Goal: Transaction & Acquisition: Purchase product/service

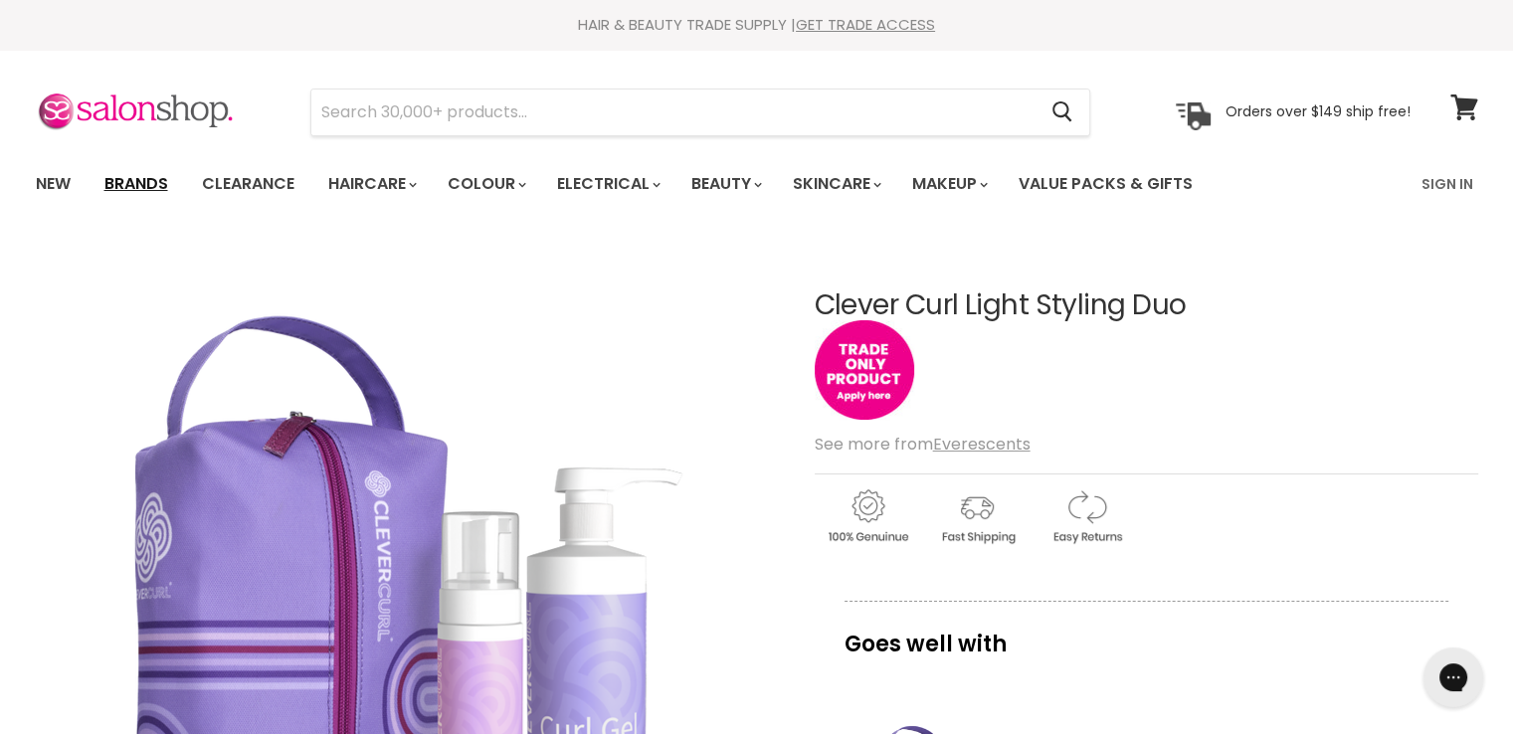
click at [137, 177] on link "Brands" at bounding box center [137, 184] width 94 height 42
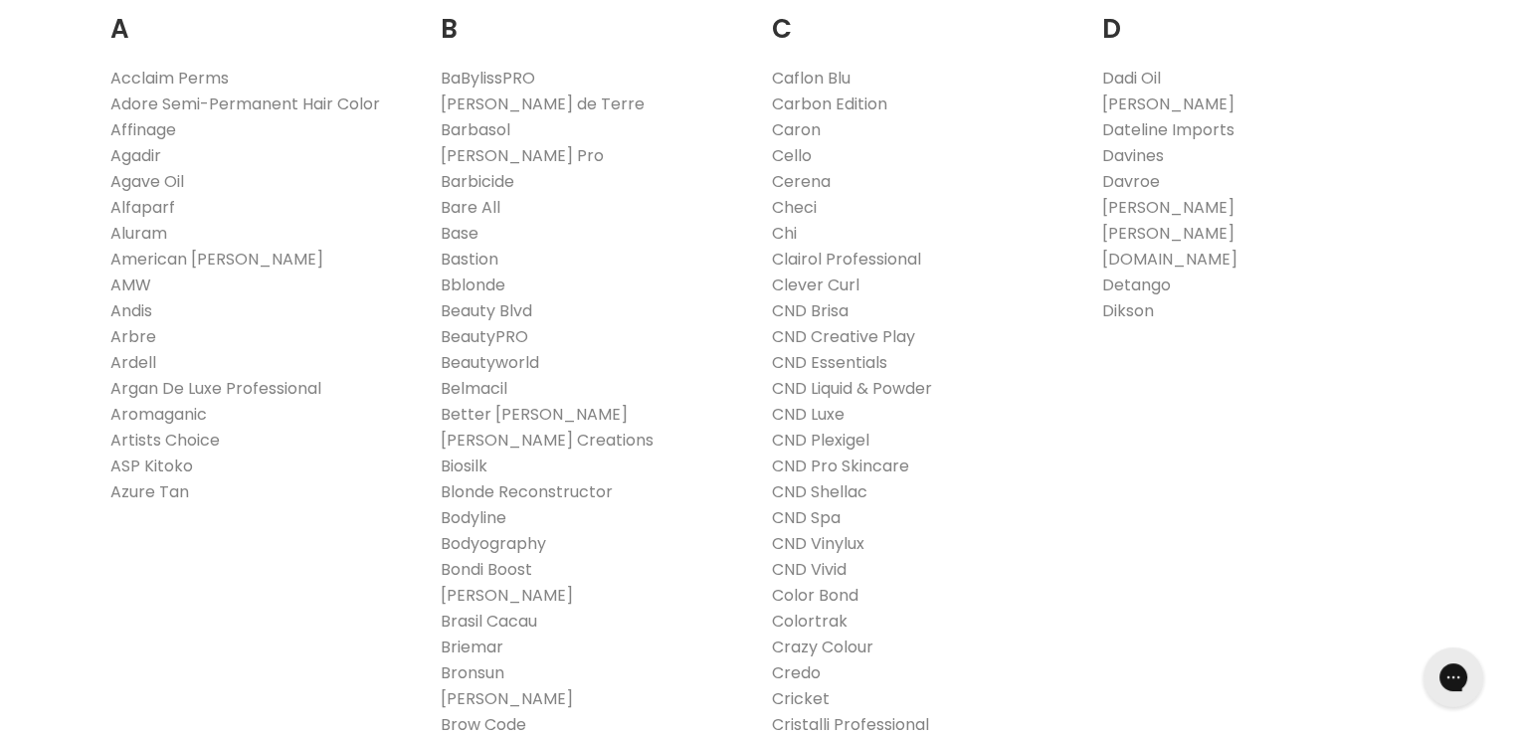
scroll to position [456, 0]
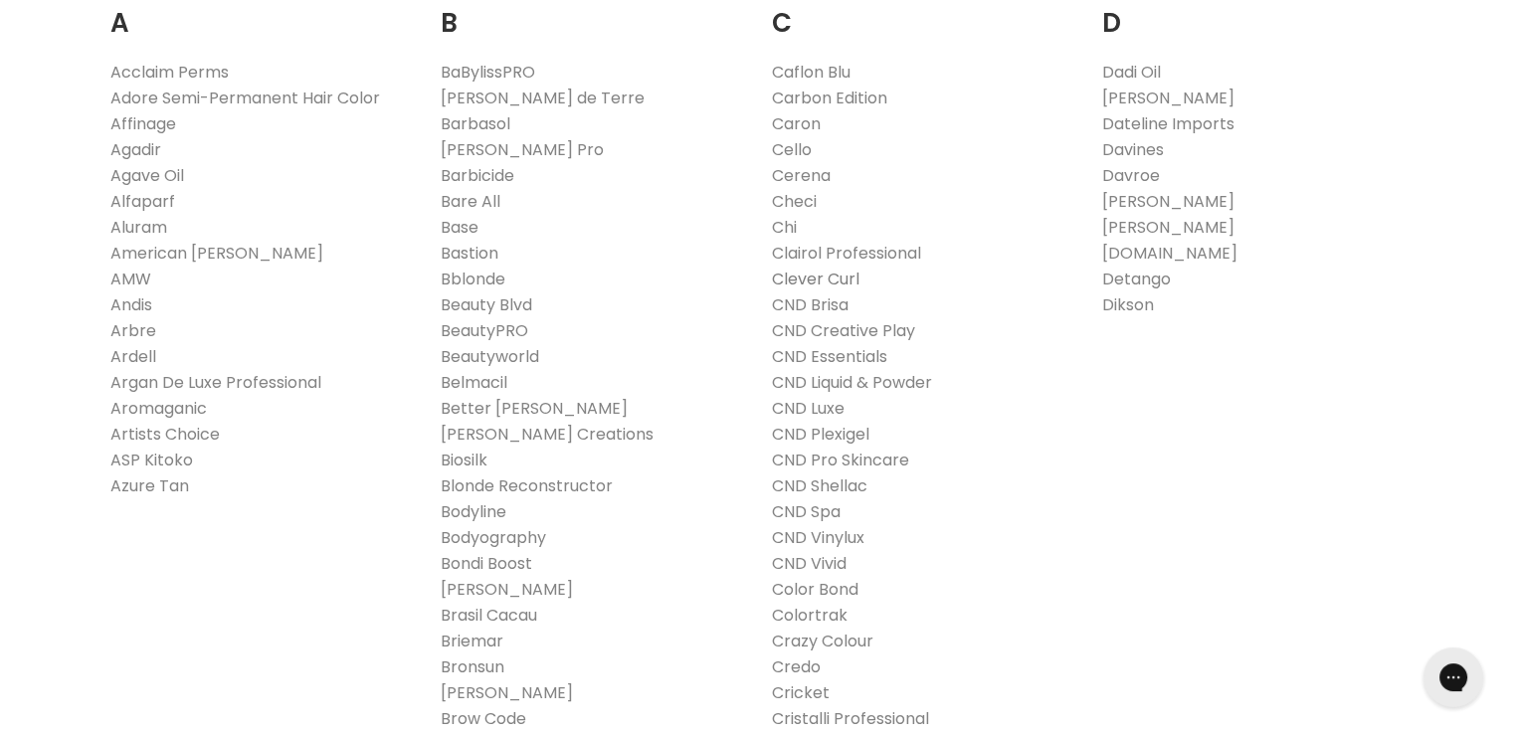
click at [813, 273] on link "Clever Curl" at bounding box center [816, 279] width 88 height 23
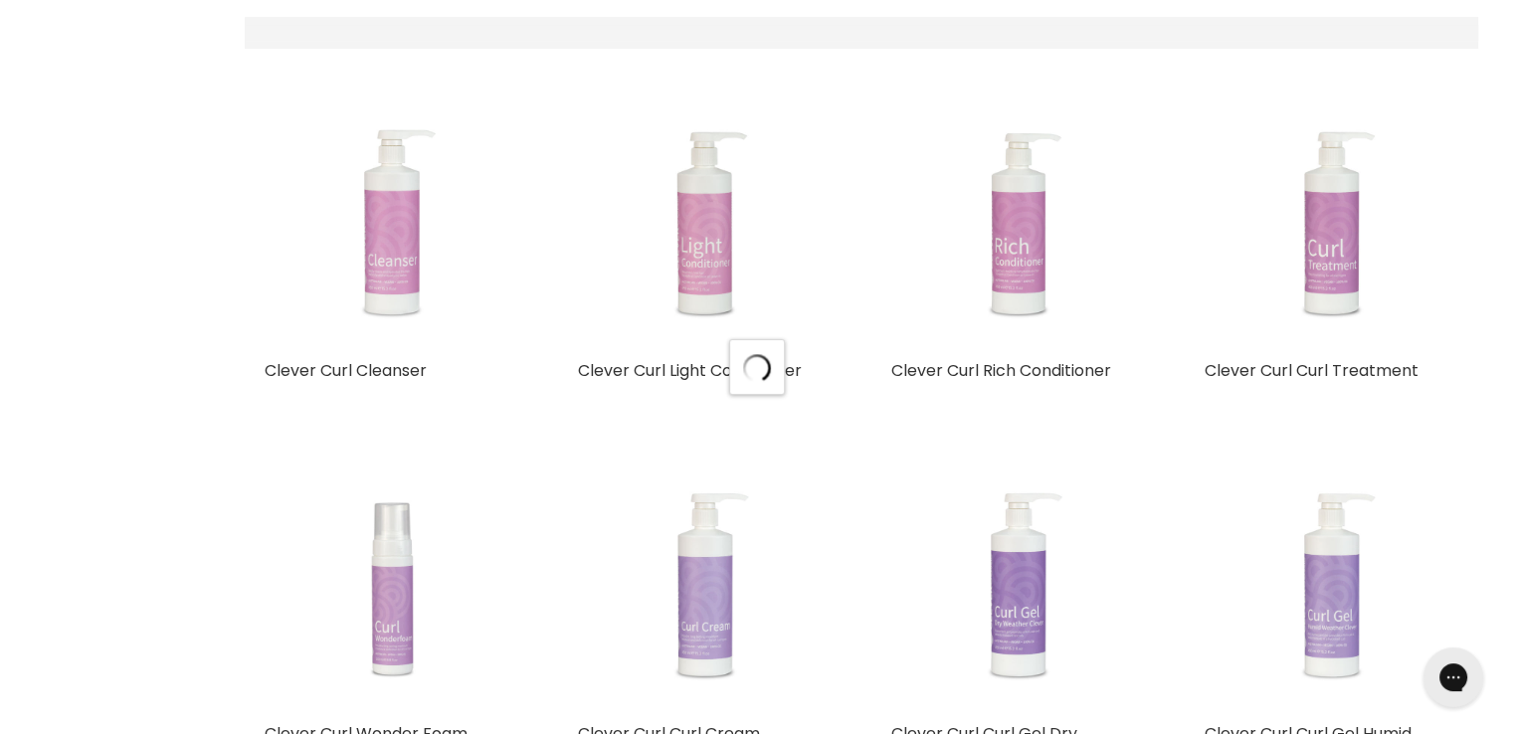
select select "manual"
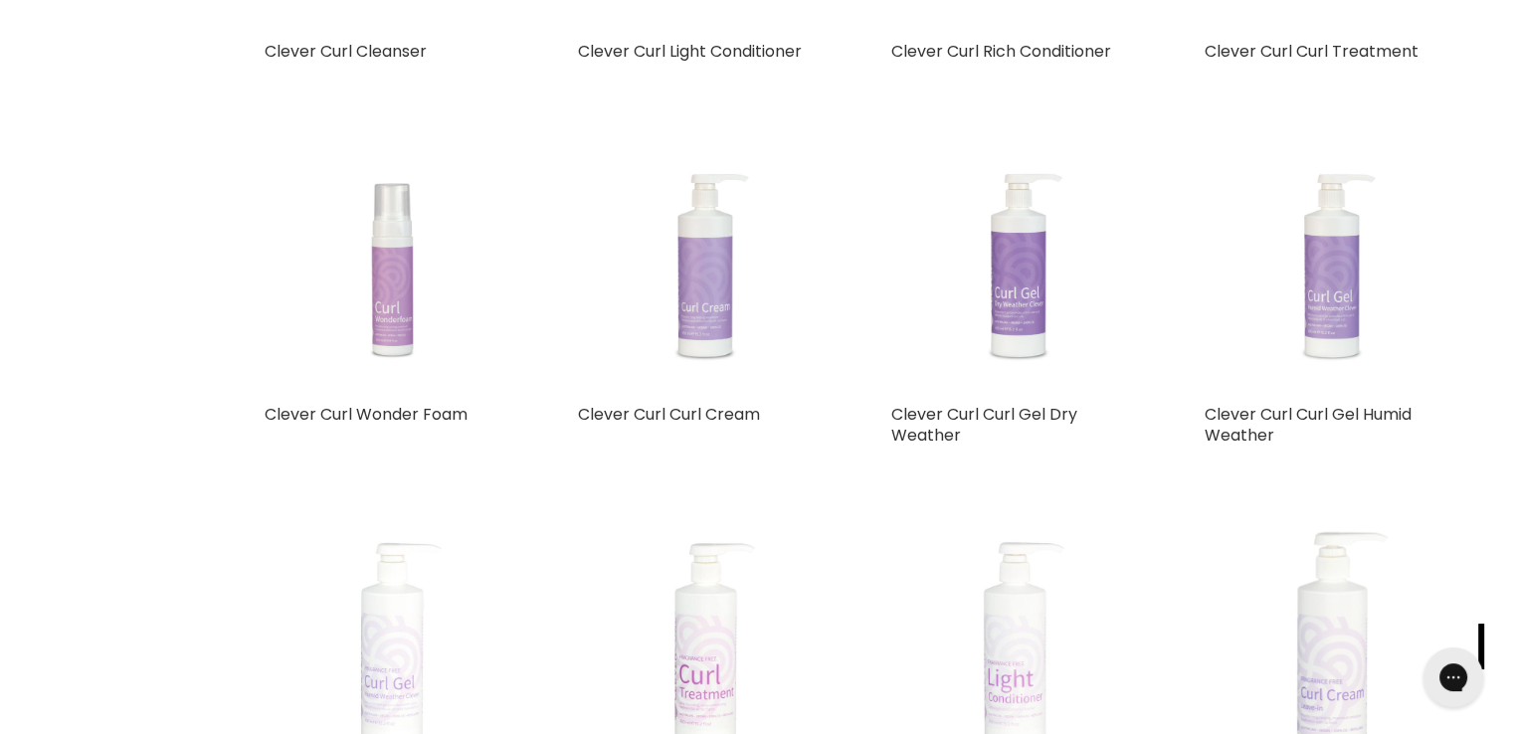
scroll to position [820, 0]
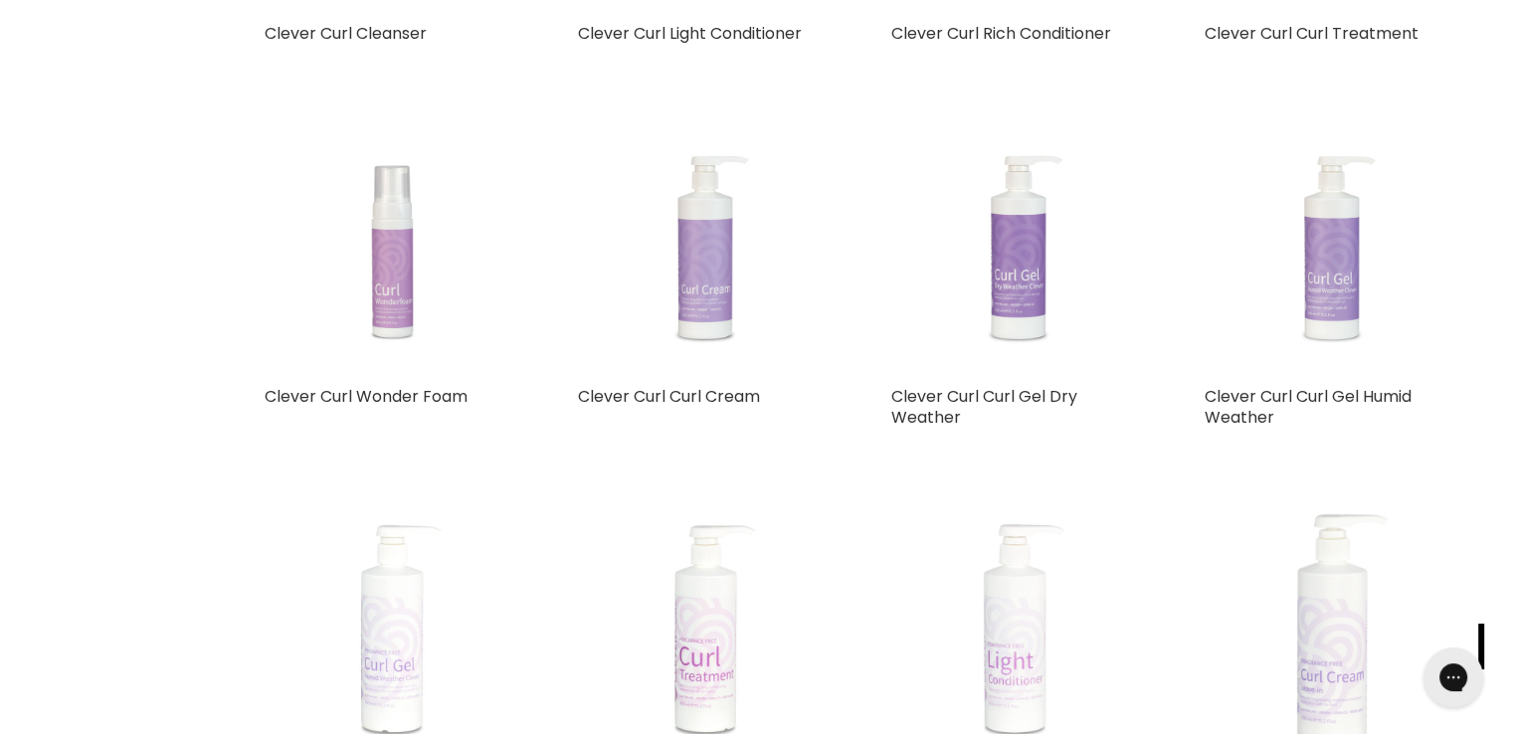
drag, startPoint x: 0, startPoint y: 0, endPoint x: 1527, endPoint y: 181, distance: 1537.6
click at [1017, 273] on img "Main content" at bounding box center [1017, 249] width 190 height 254
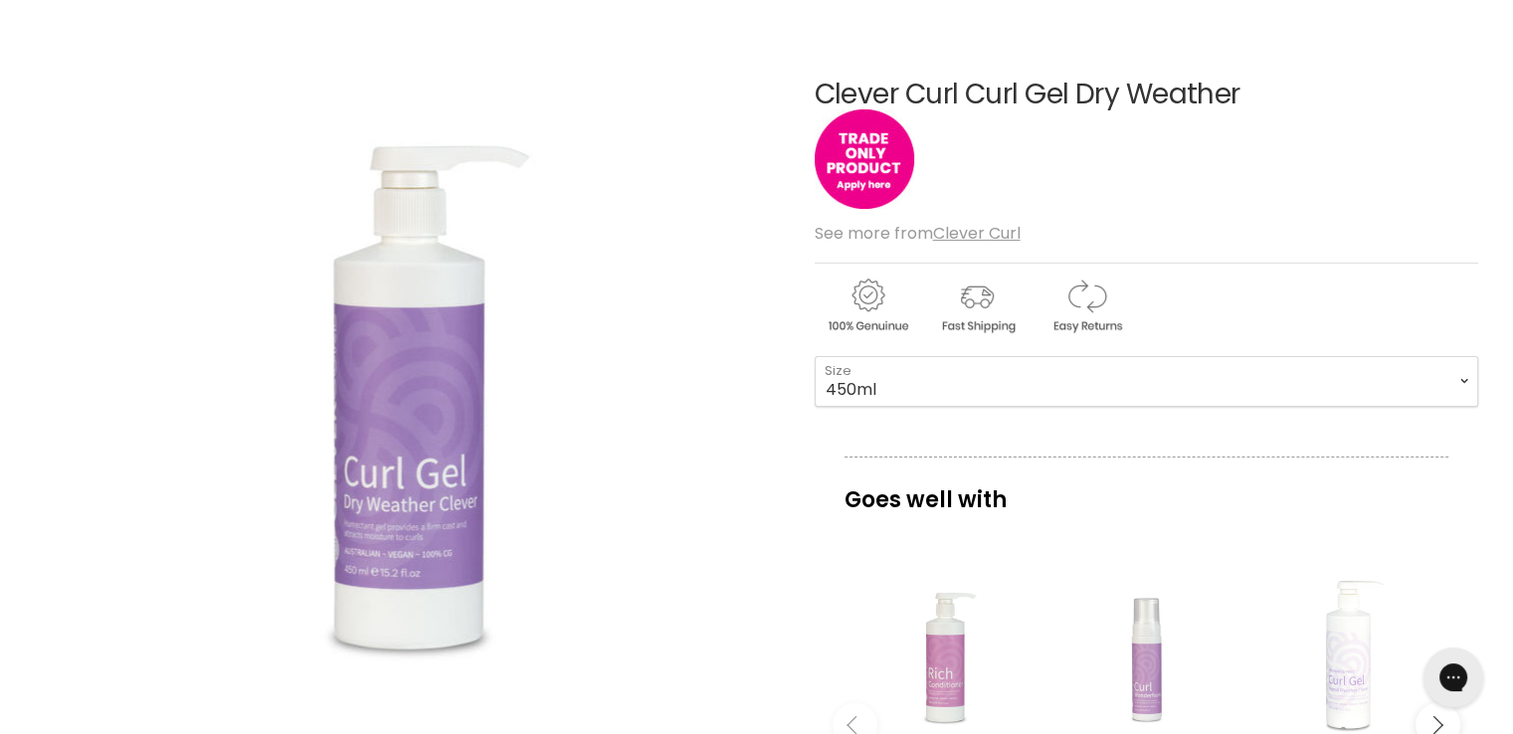
scroll to position [179, 0]
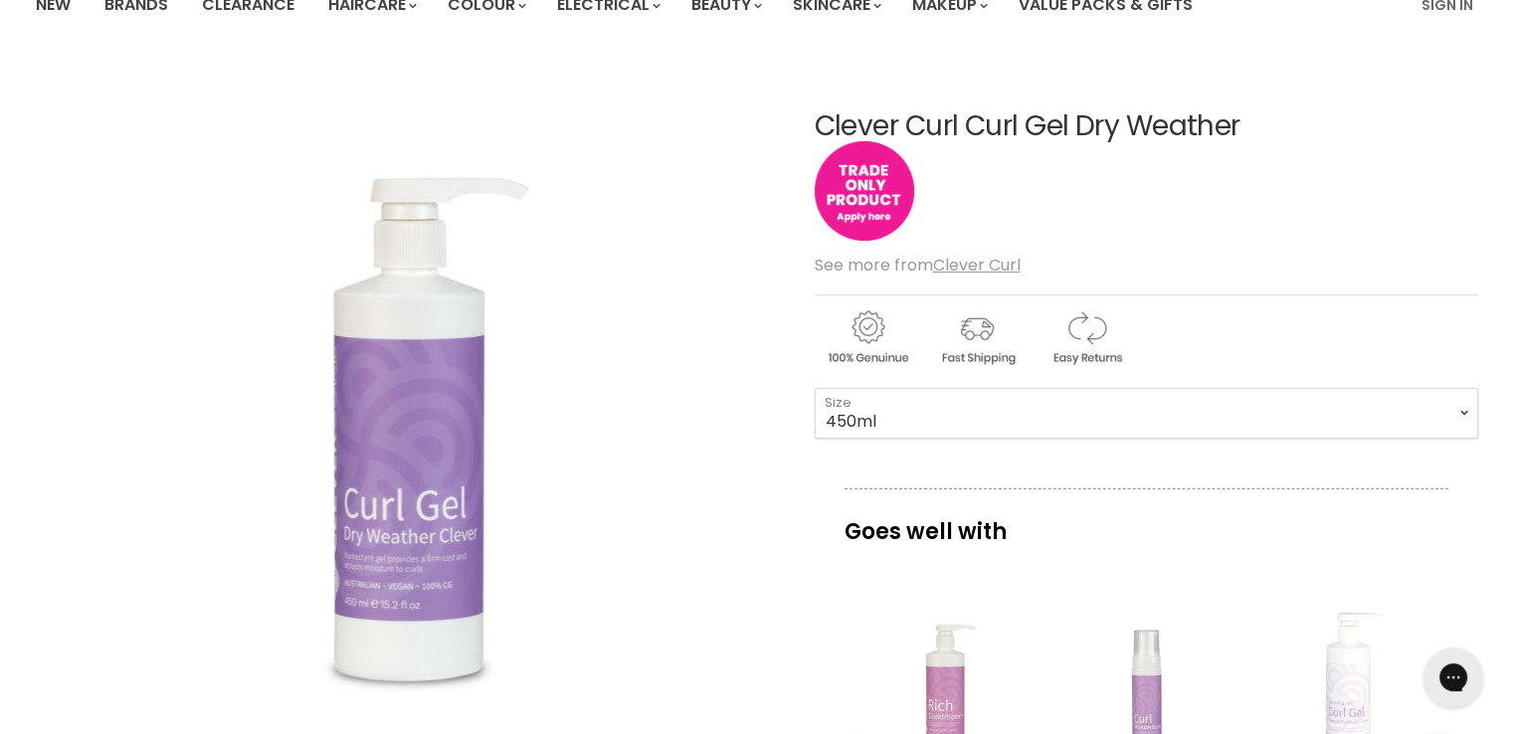
click at [858, 200] on img "Main content" at bounding box center [864, 190] width 99 height 99
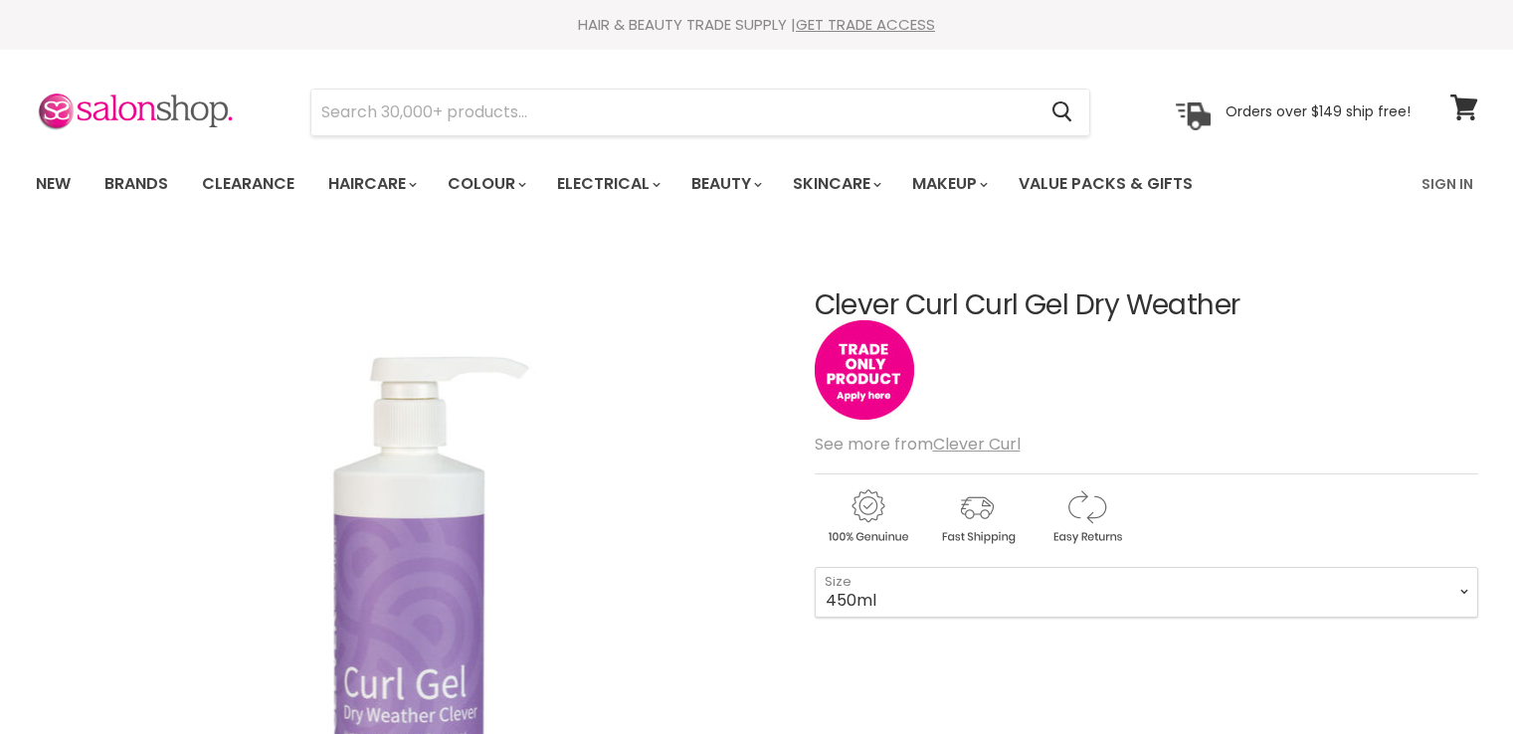
scroll to position [170, 0]
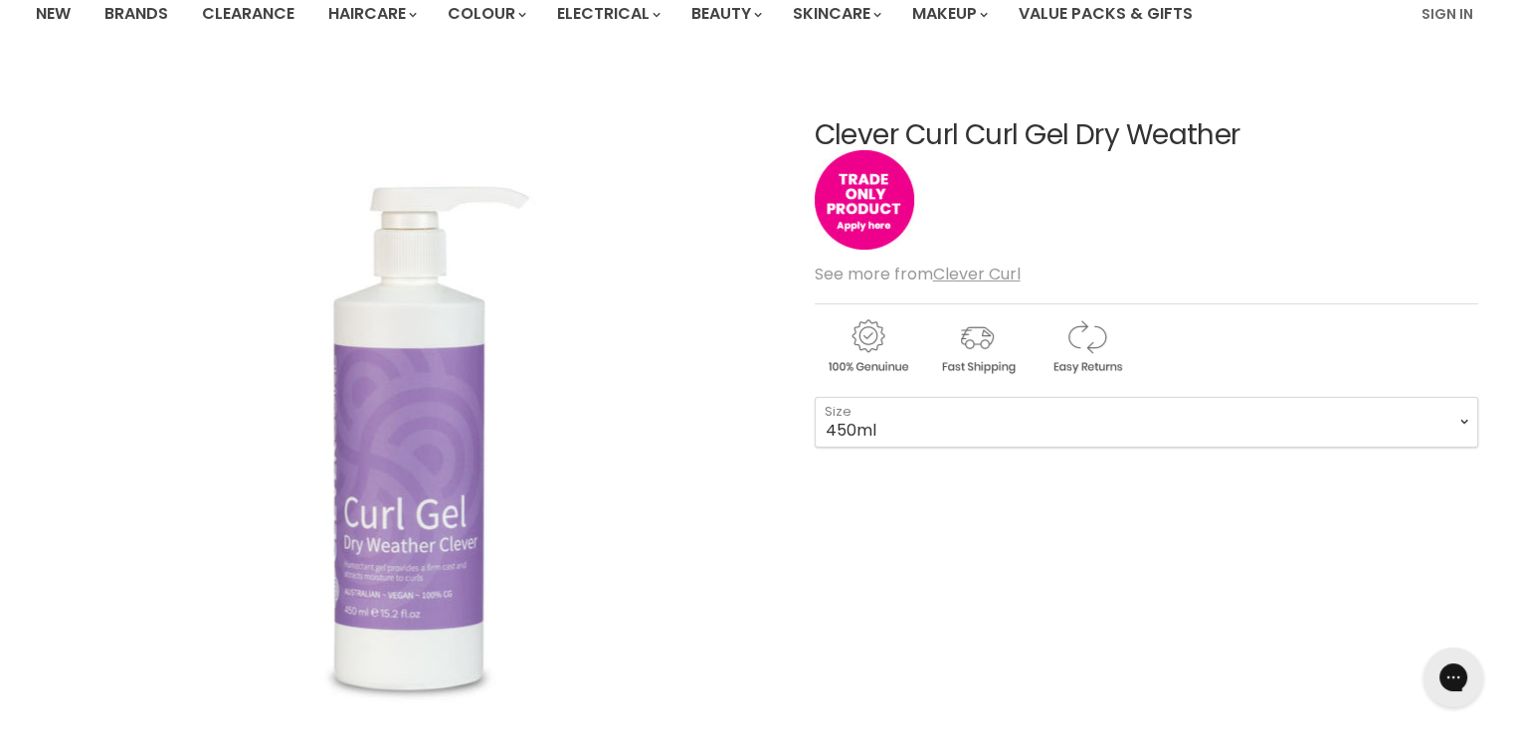
click at [406, 506] on img "Clever Curl Curl Gel Dry Weather image. Click or Scroll to Zoom." at bounding box center [406, 442] width 522 height 696
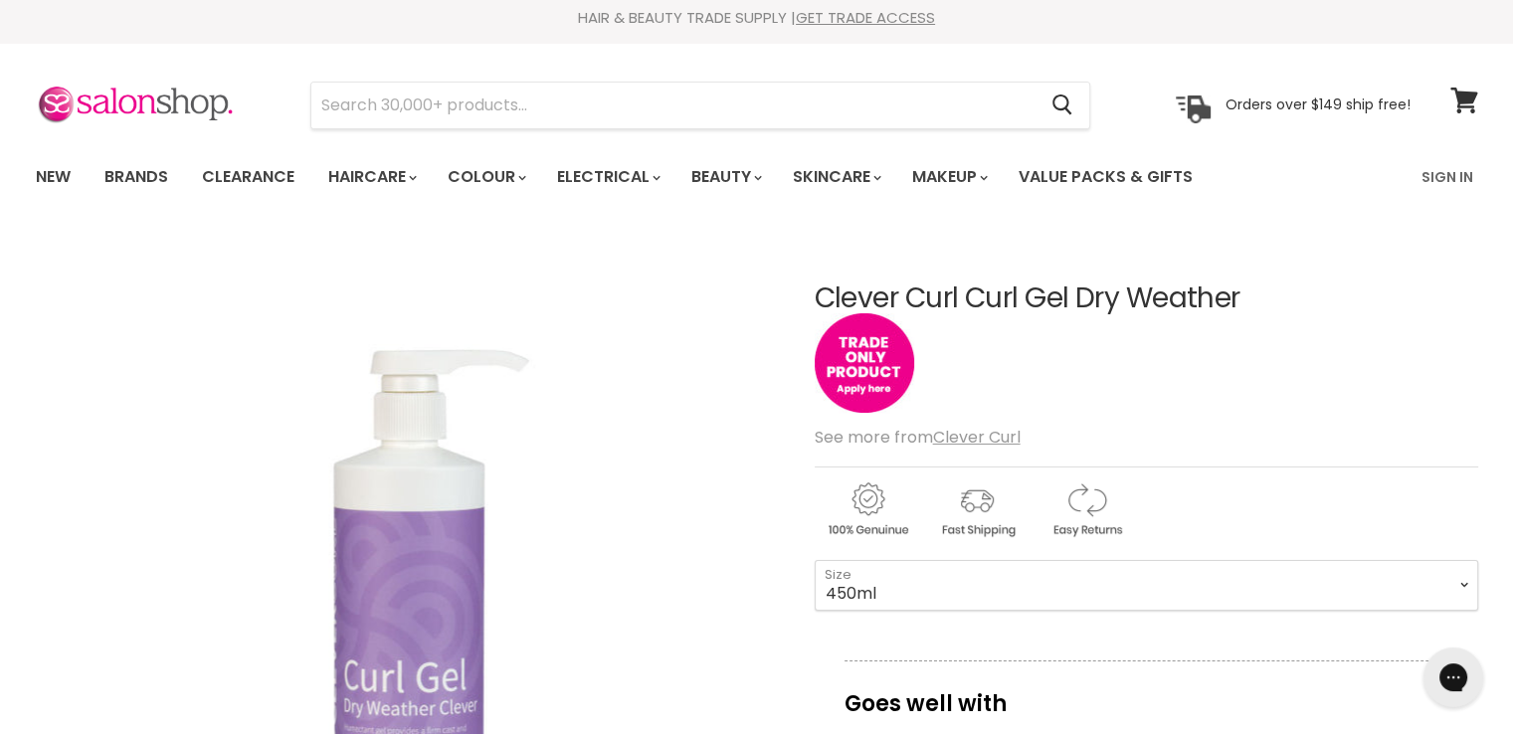
scroll to position [0, 0]
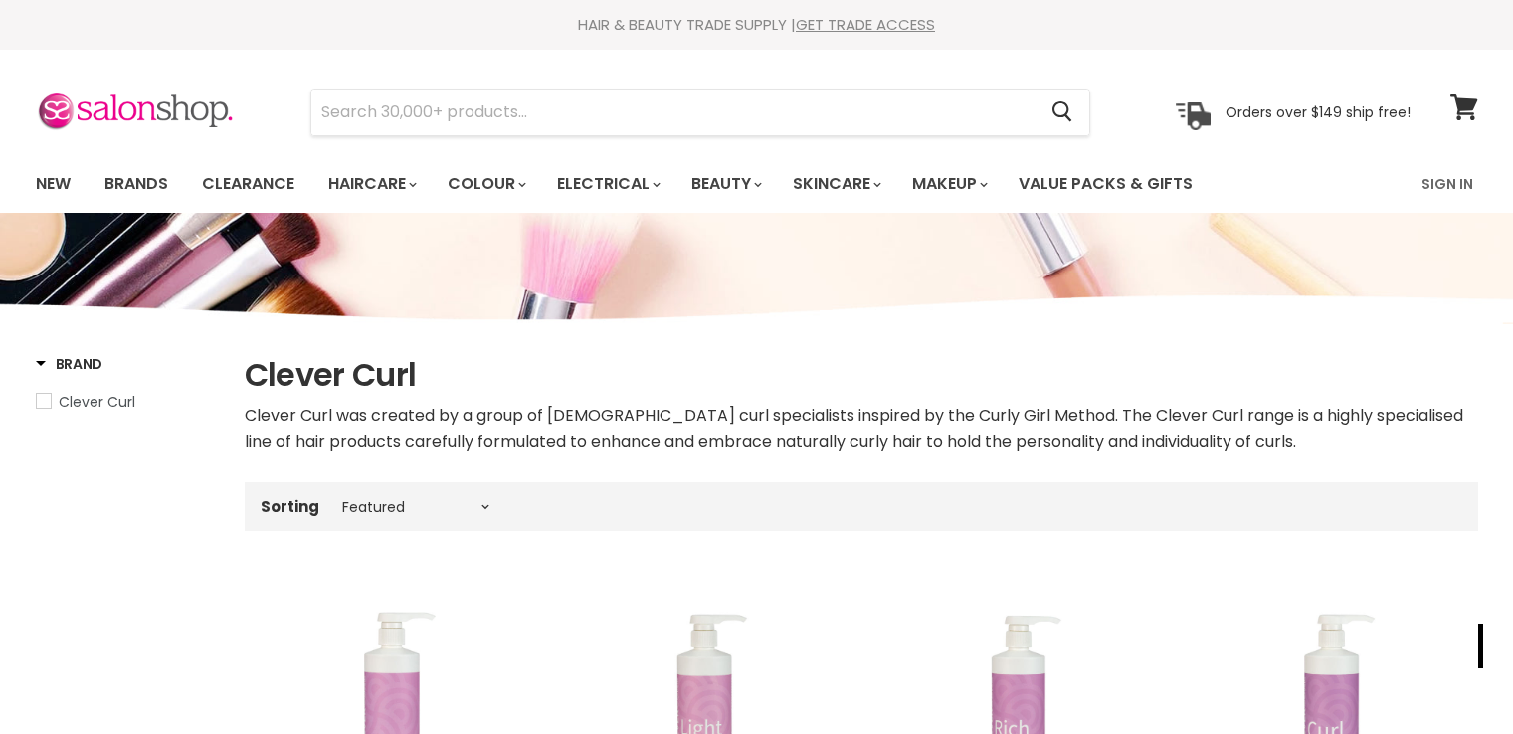
select select "manual"
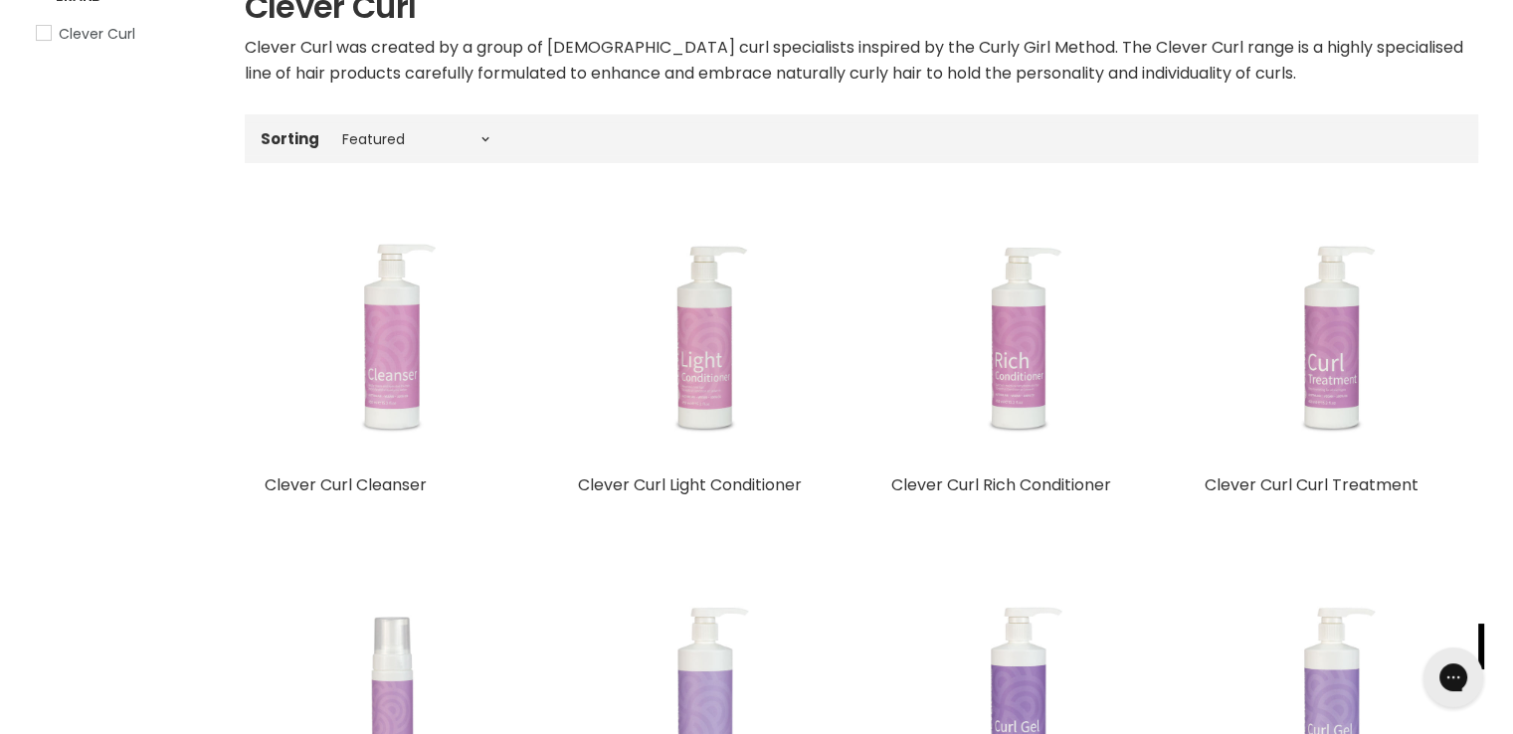
scroll to position [363, 0]
